Goal: Task Accomplishment & Management: Use online tool/utility

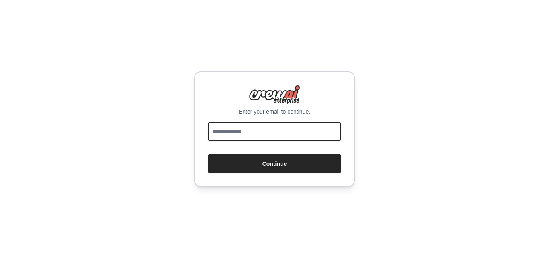
click at [250, 136] on input "email" at bounding box center [274, 131] width 133 height 19
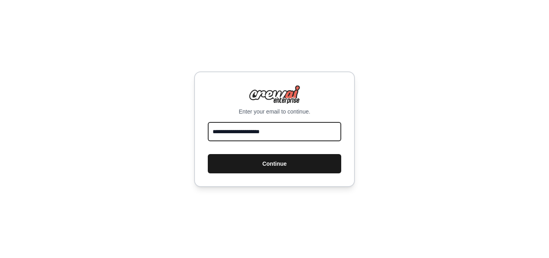
type input "**********"
click at [275, 160] on button "Continue" at bounding box center [274, 163] width 133 height 19
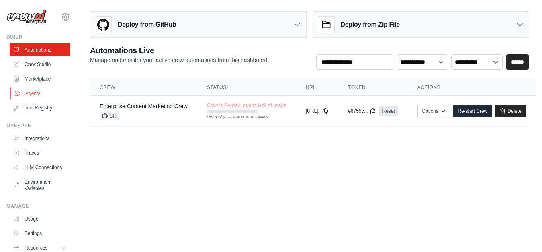
click at [29, 95] on link "Agents" at bounding box center [40, 93] width 61 height 13
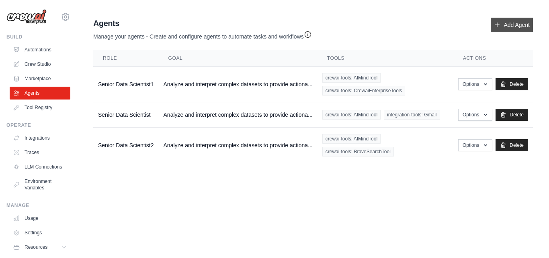
click at [511, 25] on link "Add Agent" at bounding box center [512, 25] width 42 height 14
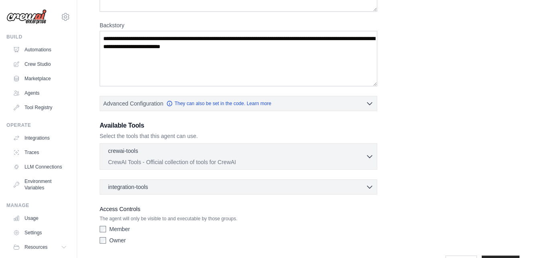
scroll to position [137, 0]
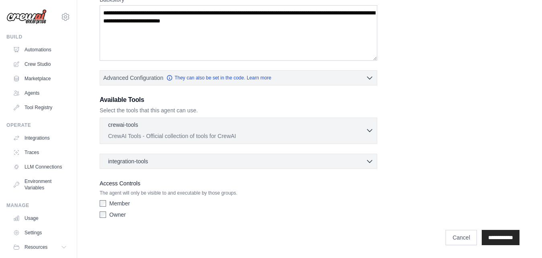
click at [370, 130] on icon "button" at bounding box center [370, 131] width 8 height 8
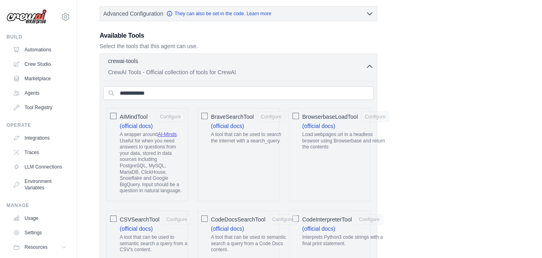
scroll to position [214, 0]
